Goal: Task Accomplishment & Management: Complete application form

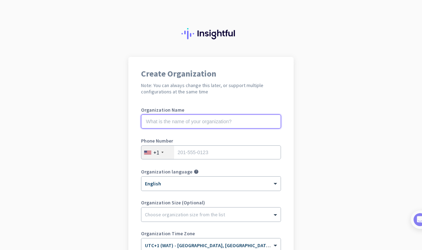
click at [236, 122] on input "text" at bounding box center [211, 122] width 140 height 14
type input "[PERSON_NAME]"
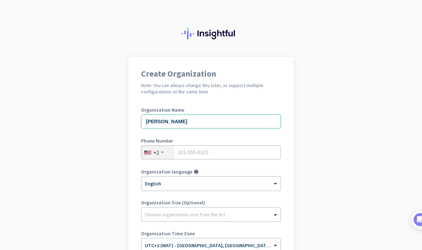
click at [163, 157] on div "+1" at bounding box center [157, 152] width 33 height 13
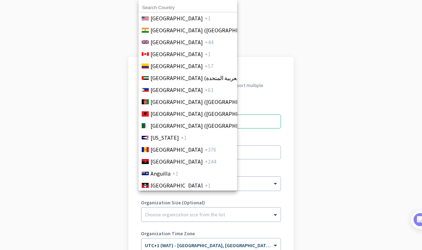
click at [180, 6] on input at bounding box center [188, 7] width 98 height 9
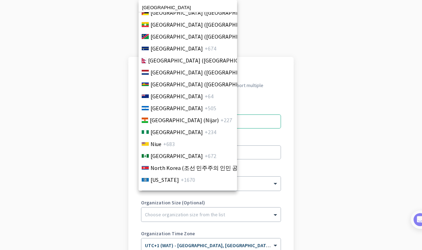
scroll to position [1845, 0]
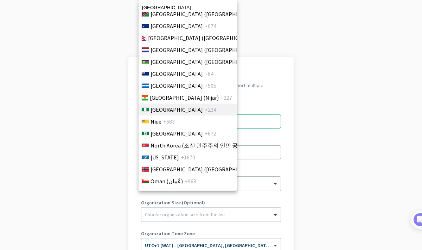
type input "[GEOGRAPHIC_DATA]"
click at [184, 108] on li "Nigeria +234" at bounding box center [187, 110] width 99 height 12
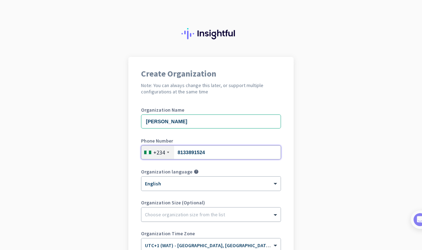
type input "8133891524"
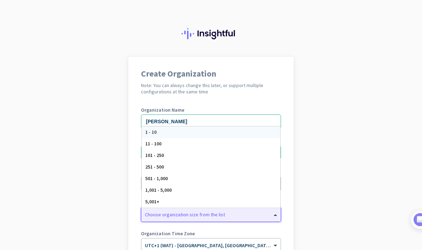
click at [203, 212] on div at bounding box center [210, 213] width 139 height 7
click at [173, 132] on div "1 - 10" at bounding box center [211, 133] width 139 height 12
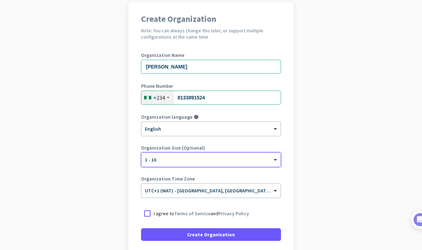
scroll to position [56, 0]
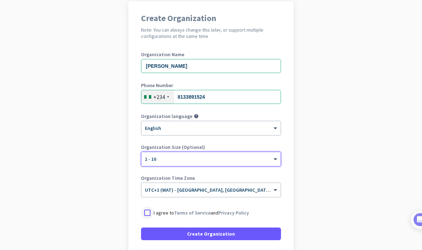
click at [150, 214] on div at bounding box center [147, 213] width 13 height 13
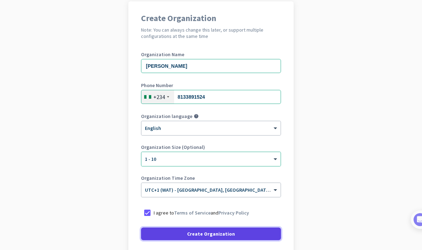
click at [177, 230] on span at bounding box center [211, 234] width 140 height 17
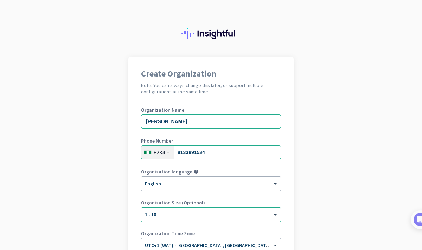
scroll to position [87, 0]
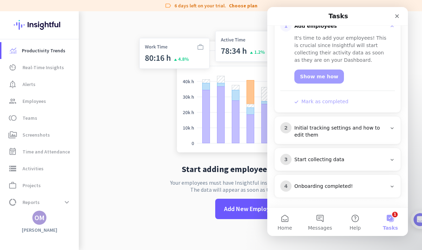
scroll to position [106, 0]
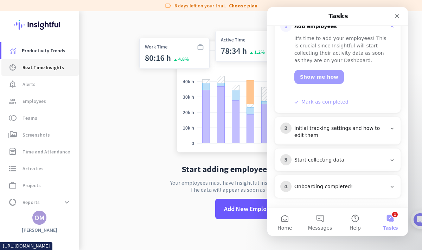
click at [42, 72] on link "av_timer Real-Time Insights" at bounding box center [39, 67] width 77 height 17
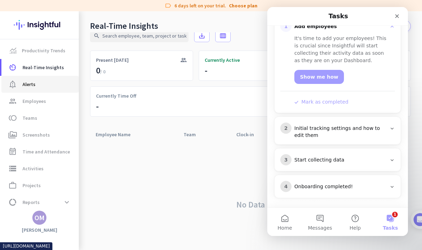
click at [32, 90] on link "notification_important Alerts" at bounding box center [39, 84] width 77 height 17
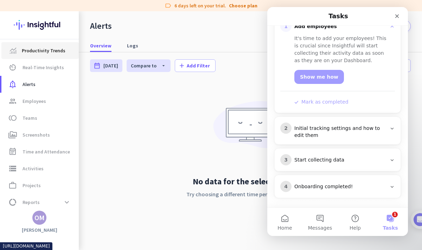
click at [61, 52] on span "Productivity Trends" at bounding box center [44, 50] width 44 height 8
